Goal: Task Accomplishment & Management: Complete application form

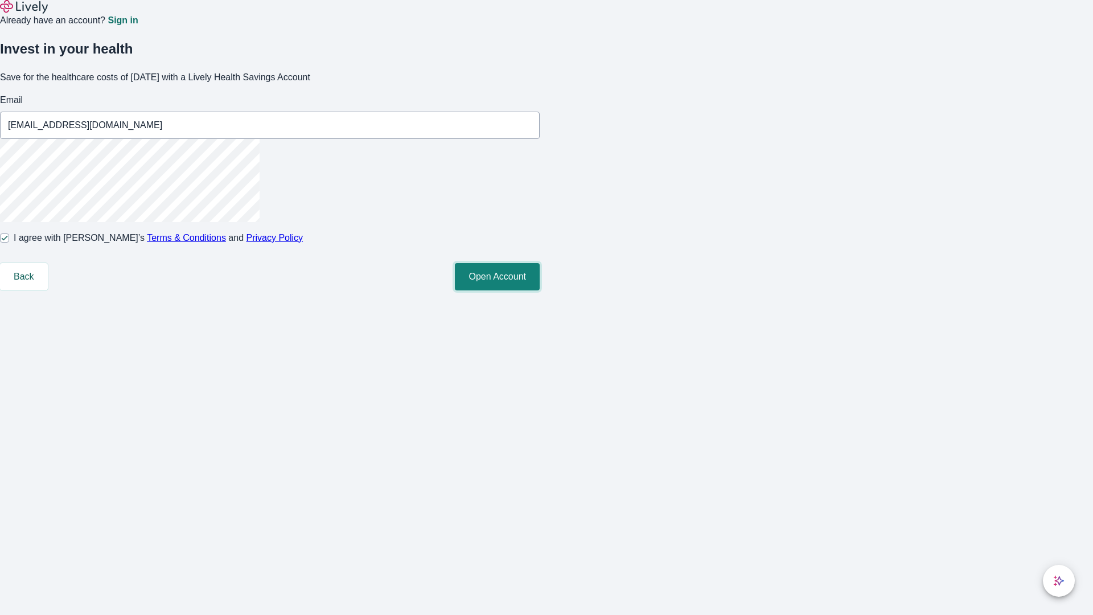
click at [540, 290] on button "Open Account" at bounding box center [497, 276] width 85 height 27
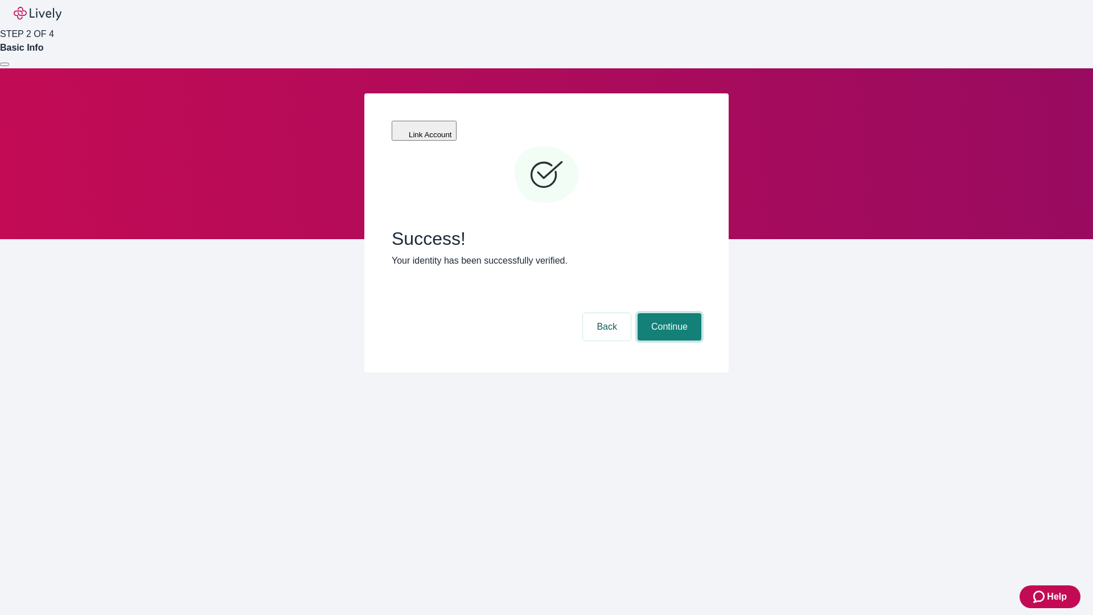
click at [668, 313] on button "Continue" at bounding box center [669, 326] width 64 height 27
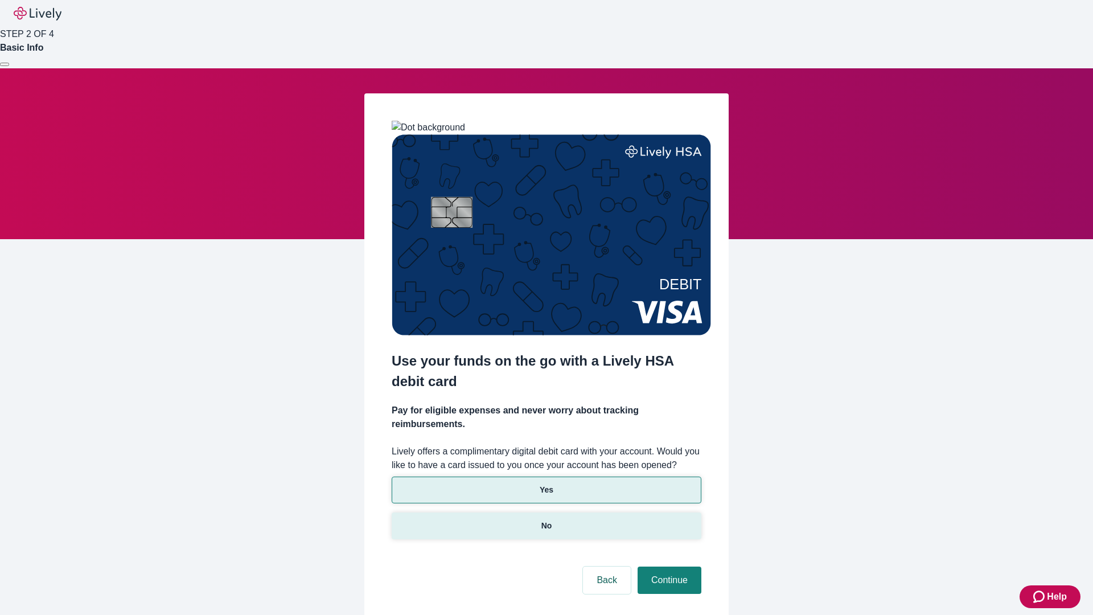
click at [546, 520] on p "No" at bounding box center [546, 526] width 11 height 12
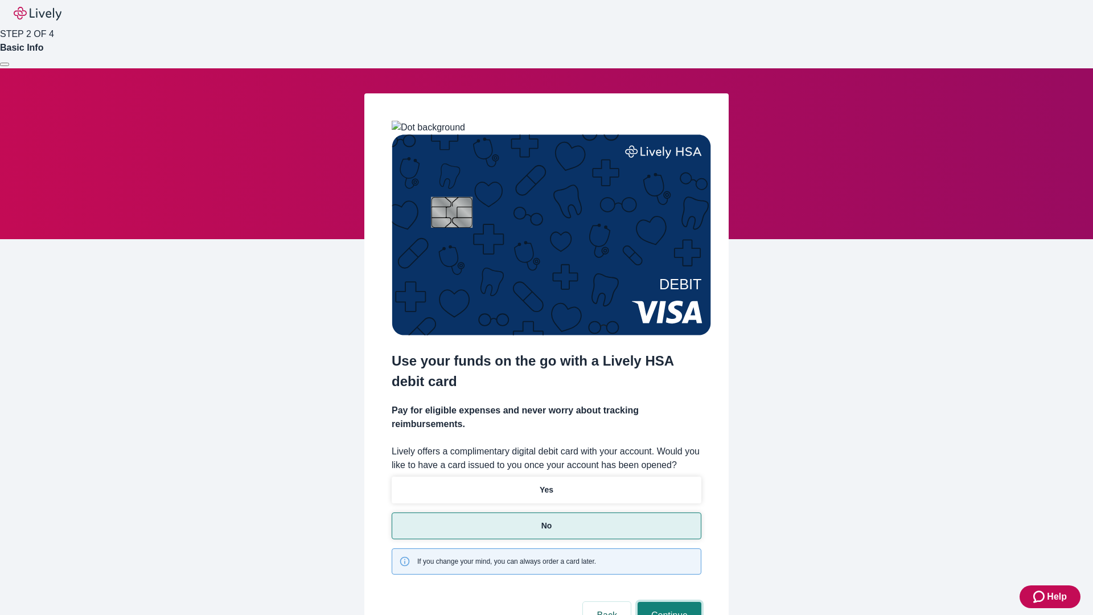
click at [668, 602] on button "Continue" at bounding box center [669, 615] width 64 height 27
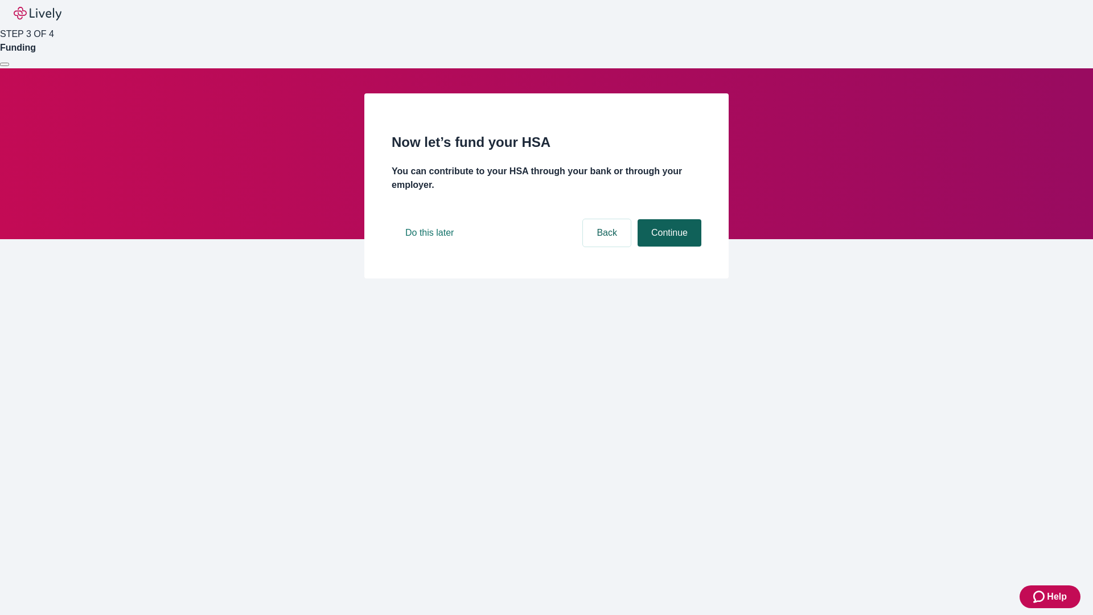
click at [668, 246] on button "Continue" at bounding box center [669, 232] width 64 height 27
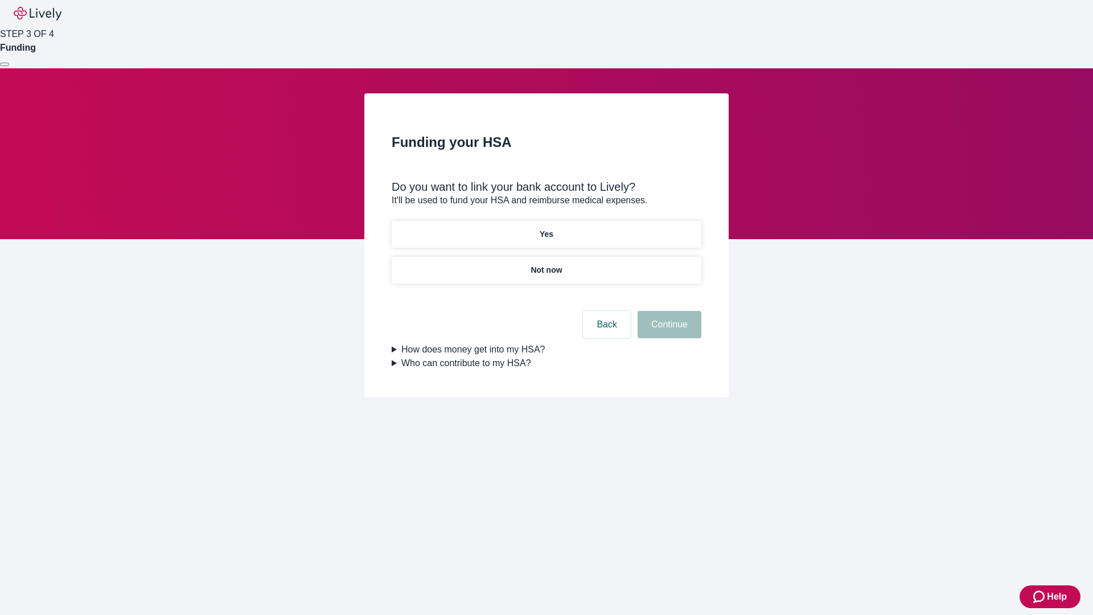
click at [546, 228] on p "Yes" at bounding box center [547, 234] width 14 height 12
click at [668, 311] on button "Continue" at bounding box center [669, 324] width 64 height 27
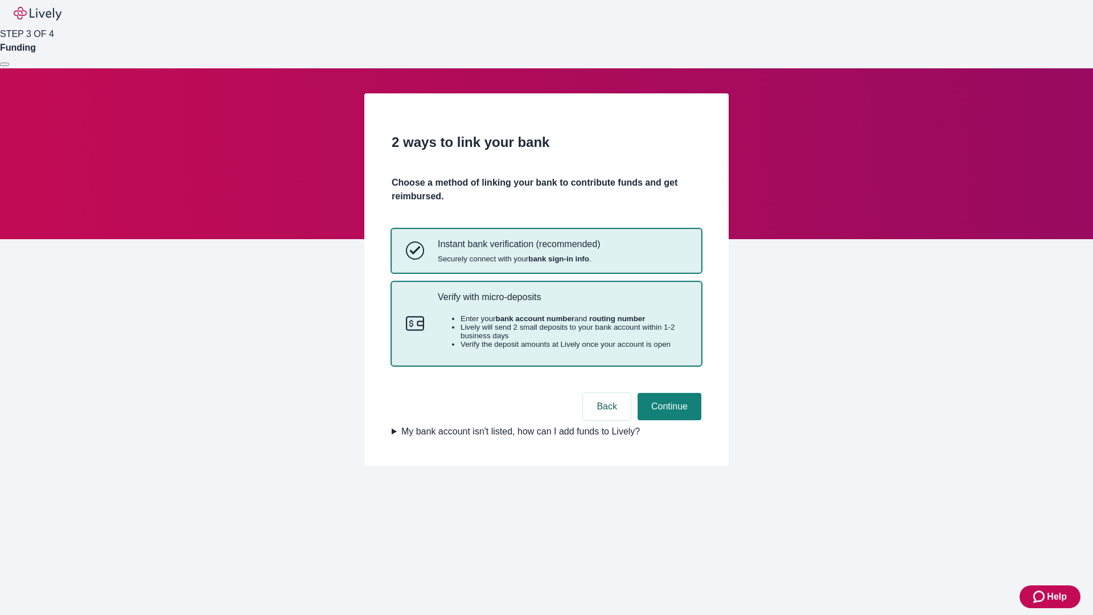
click at [562, 302] on p "Verify with micro-deposits" at bounding box center [562, 296] width 249 height 11
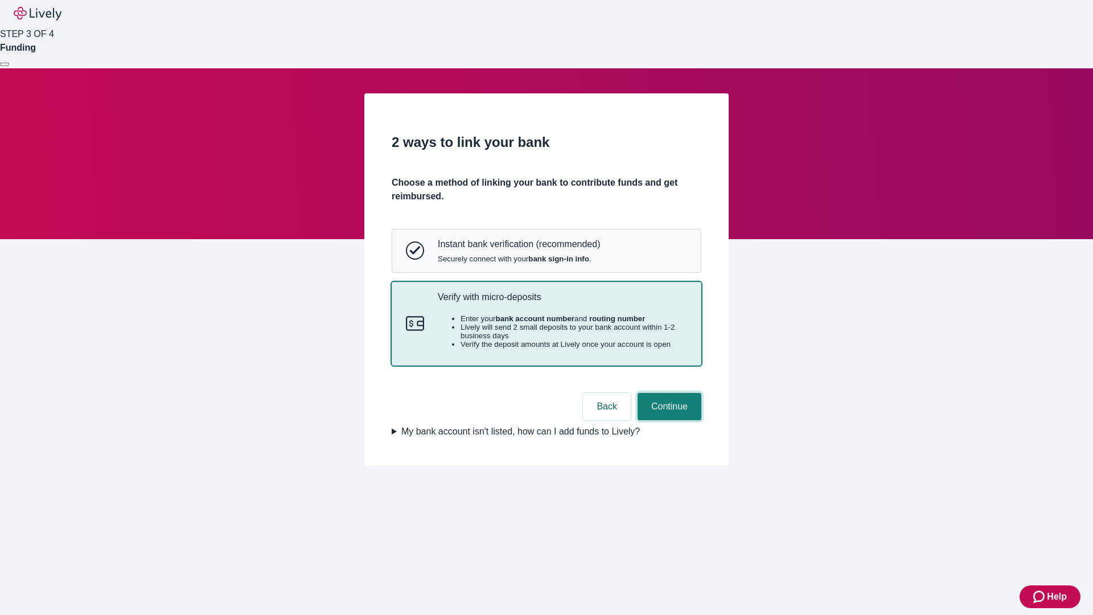
click at [668, 420] on button "Continue" at bounding box center [669, 406] width 64 height 27
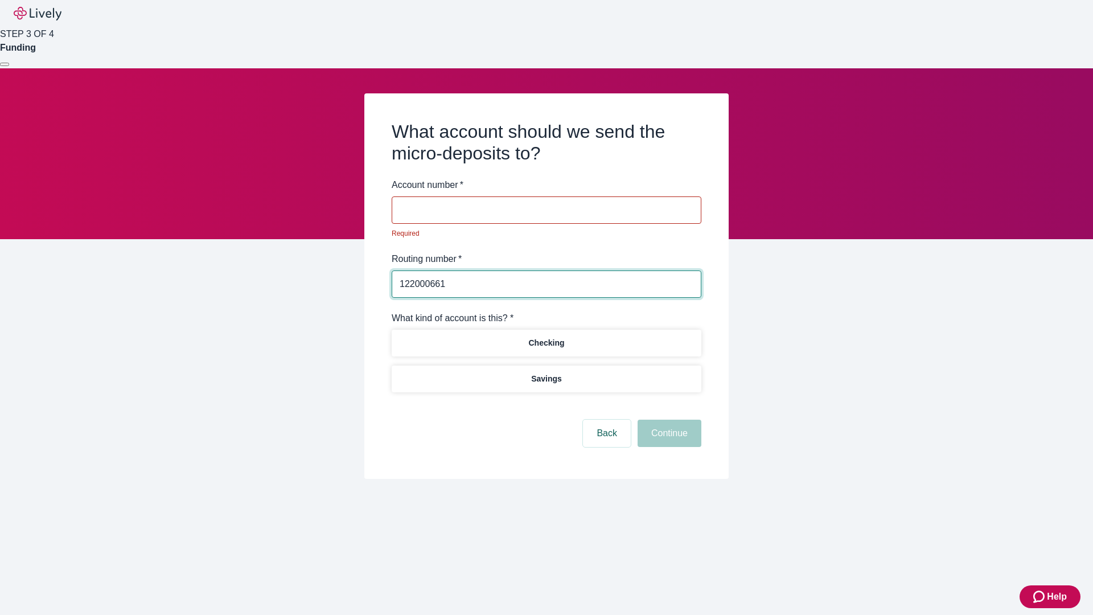
type input "122000661"
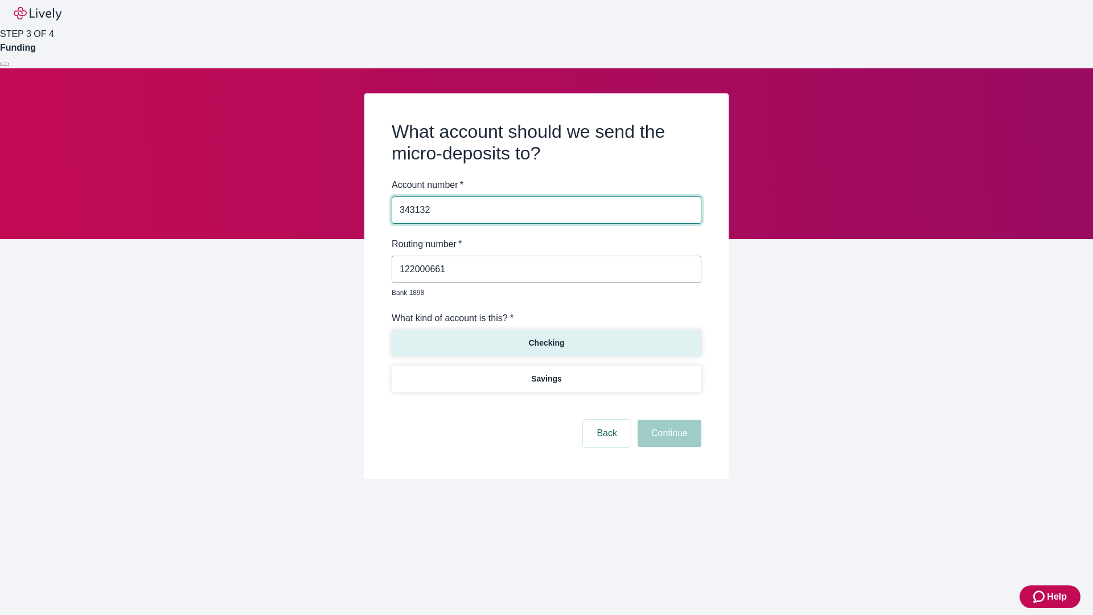
type input "343132"
click at [546, 337] on p "Checking" at bounding box center [546, 343] width 36 height 12
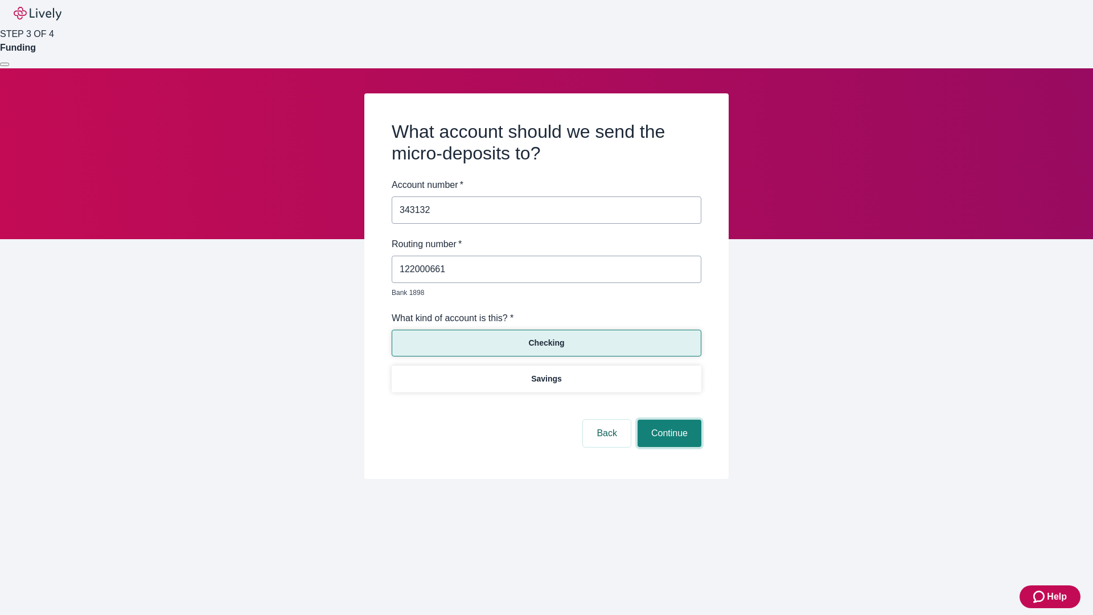
click at [668, 420] on button "Continue" at bounding box center [669, 432] width 64 height 27
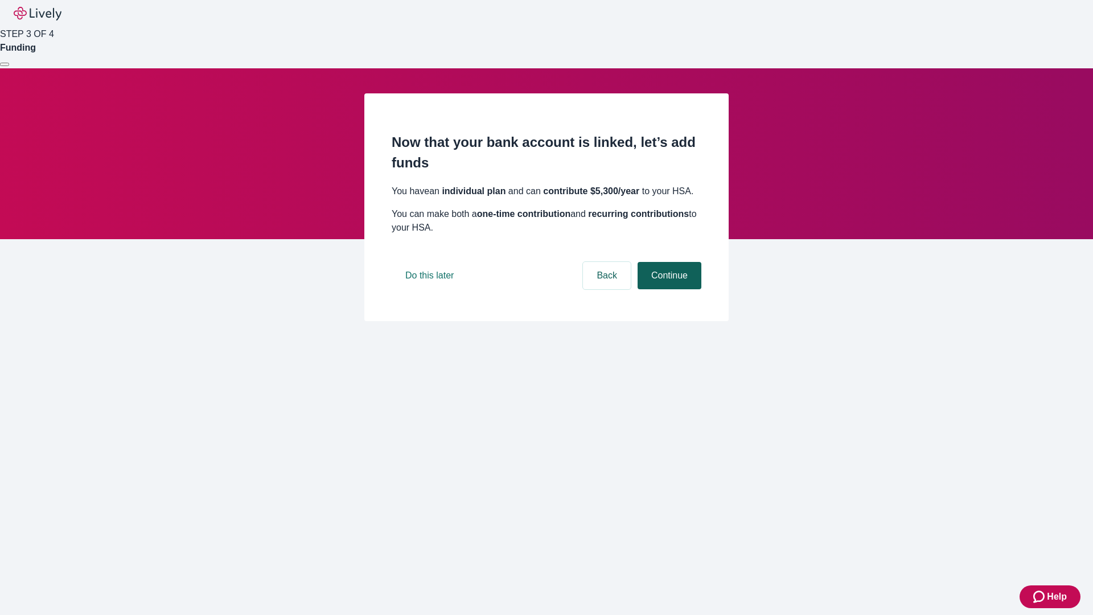
click at [668, 289] on button "Continue" at bounding box center [669, 275] width 64 height 27
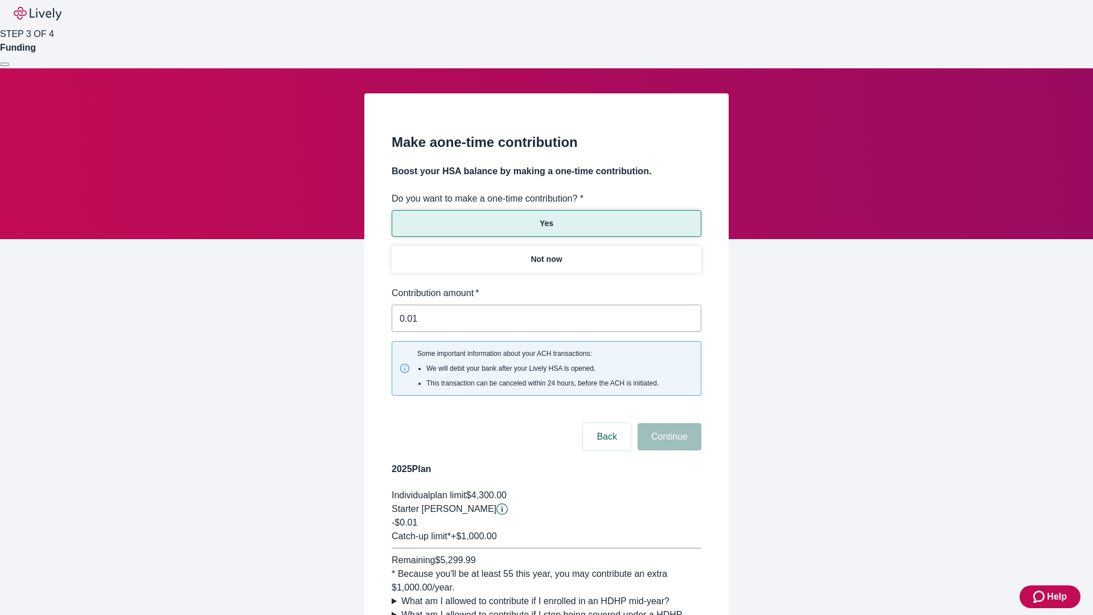
type input "0.01"
click at [668, 423] on button "Continue" at bounding box center [669, 436] width 64 height 27
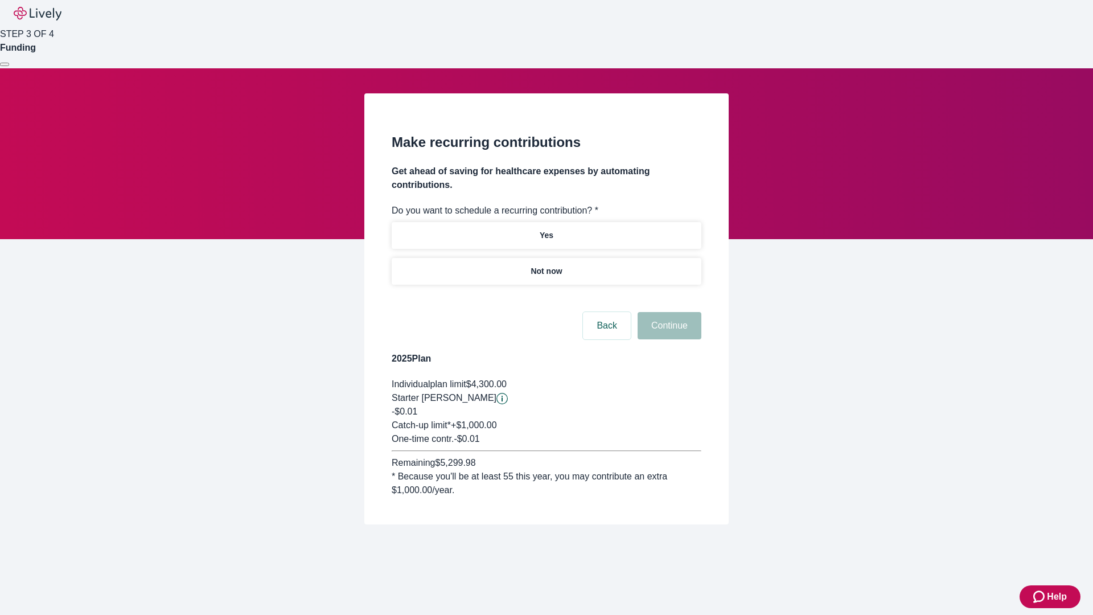
click at [546, 265] on p "Not now" at bounding box center [545, 271] width 31 height 12
click at [668, 312] on button "Continue" at bounding box center [669, 325] width 64 height 27
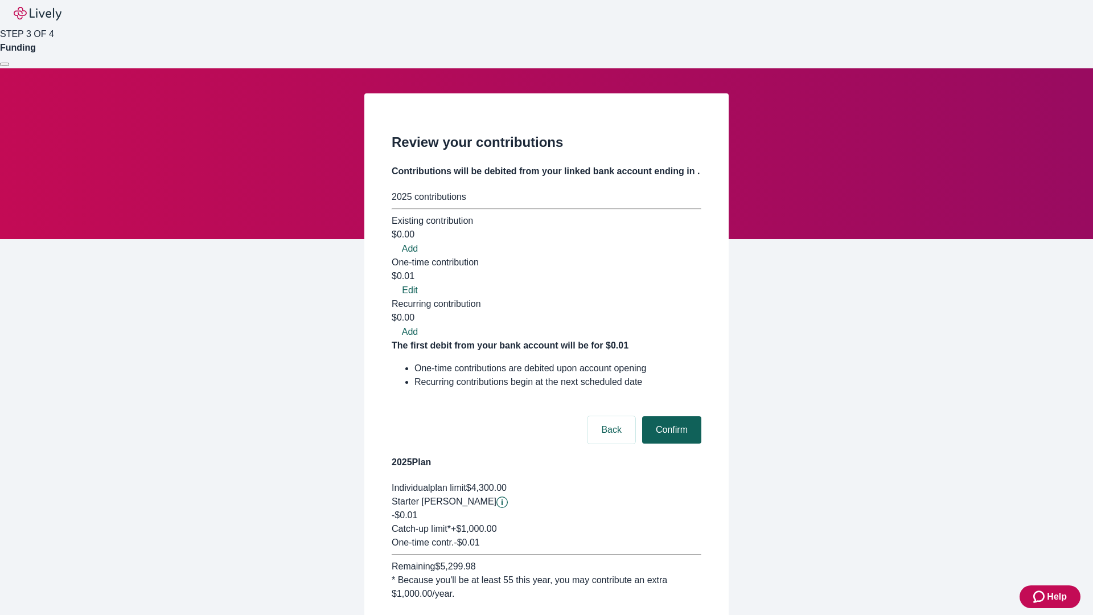
click at [670, 416] on button "Confirm" at bounding box center [671, 429] width 59 height 27
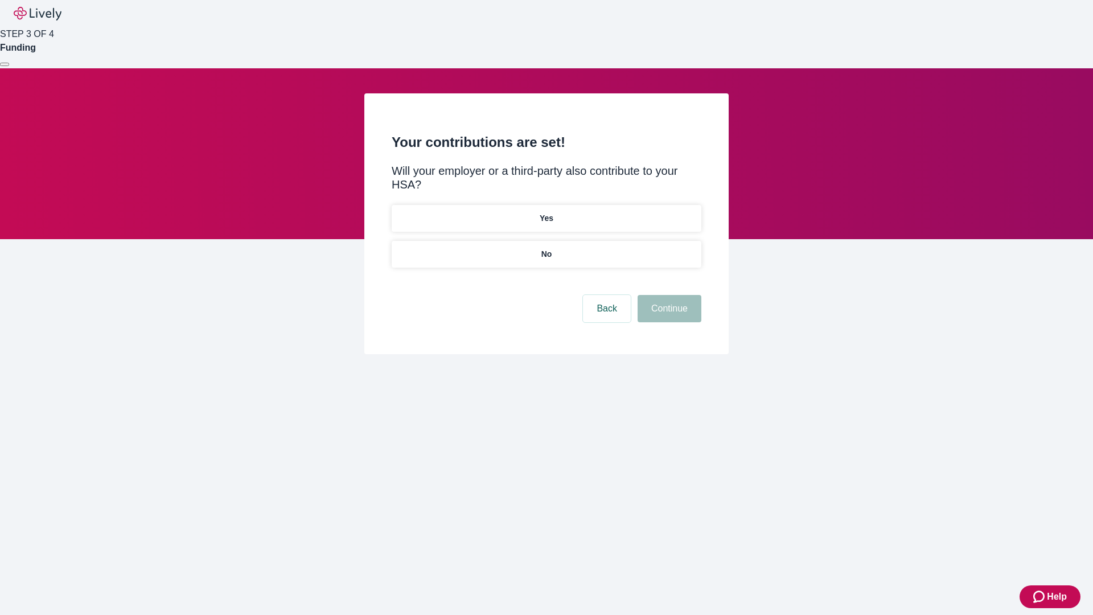
click at [546, 248] on p "No" at bounding box center [546, 254] width 11 height 12
click at [668, 295] on button "Continue" at bounding box center [669, 308] width 64 height 27
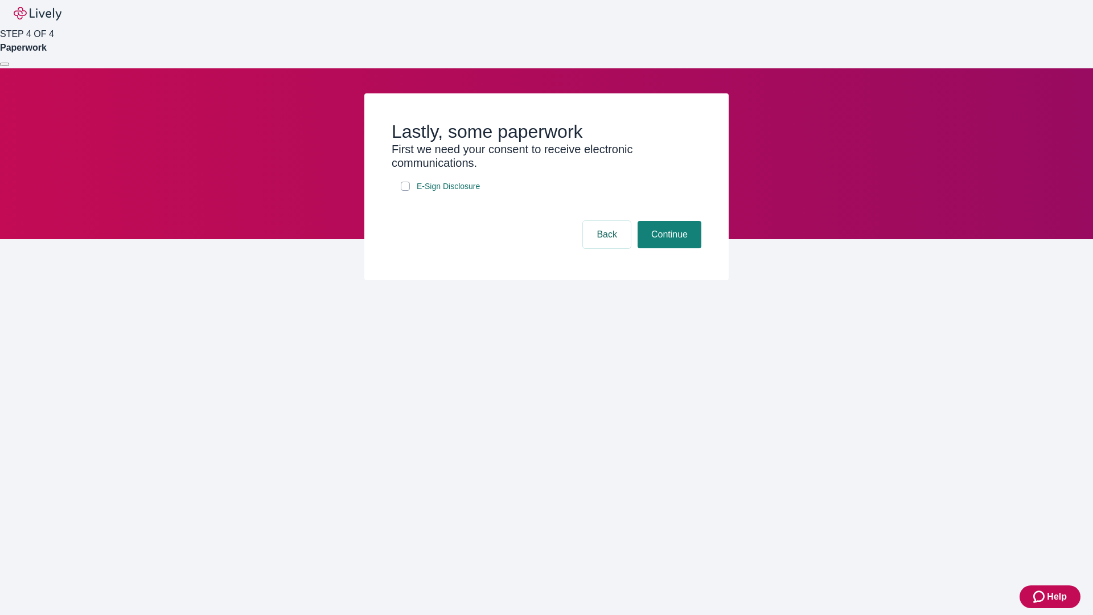
click at [405, 191] on input "E-Sign Disclosure" at bounding box center [405, 186] width 9 height 9
checkbox input "true"
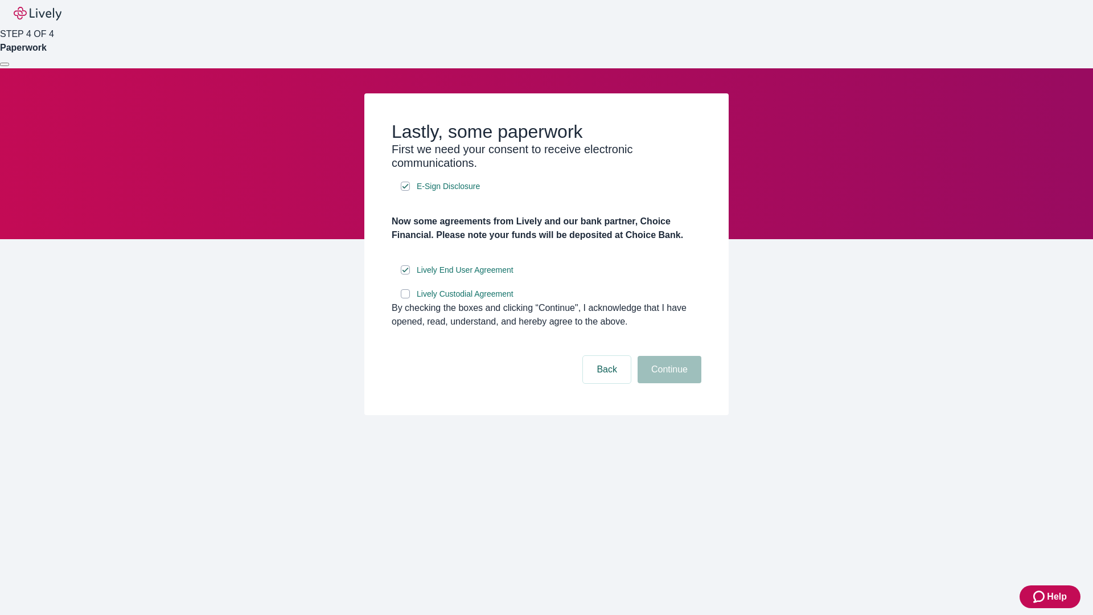
click at [405, 298] on input "Lively Custodial Agreement" at bounding box center [405, 293] width 9 height 9
checkbox input "true"
click at [668, 383] on button "Continue" at bounding box center [669, 369] width 64 height 27
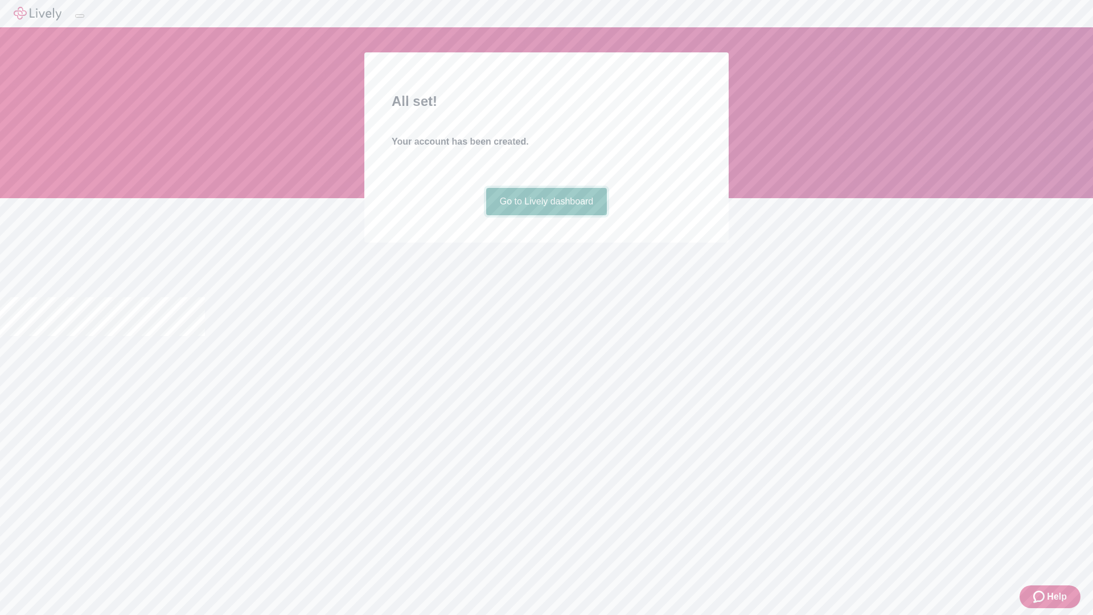
click at [546, 215] on link "Go to Lively dashboard" at bounding box center [546, 201] width 121 height 27
